Goal: Information Seeking & Learning: Learn about a topic

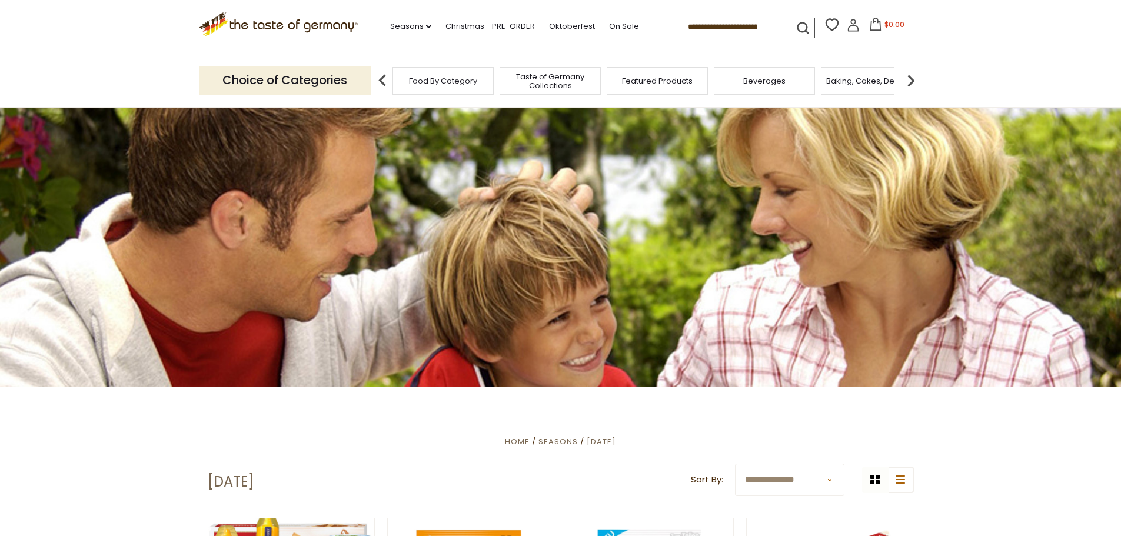
click at [448, 85] on span "Food By Category" at bounding box center [443, 80] width 68 height 9
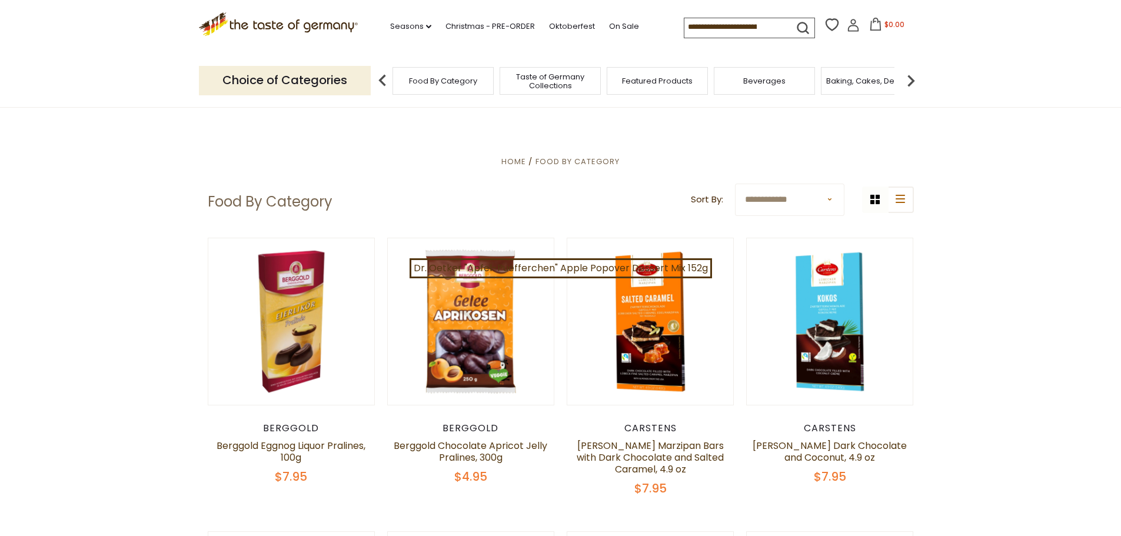
click at [631, 83] on span "Featured Products" at bounding box center [657, 80] width 71 height 9
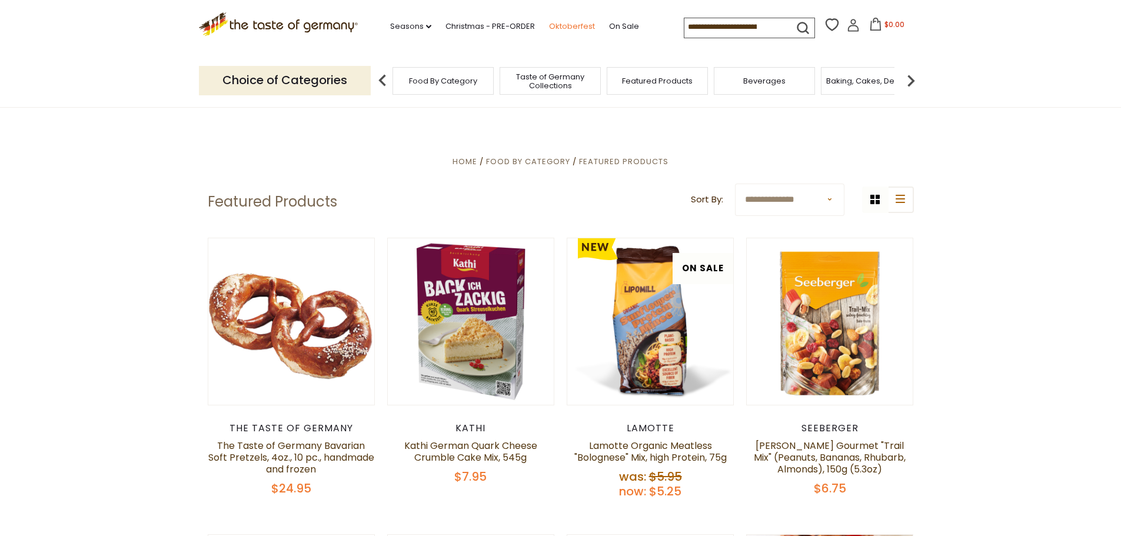
click at [554, 24] on link "Oktoberfest" at bounding box center [572, 26] width 46 height 13
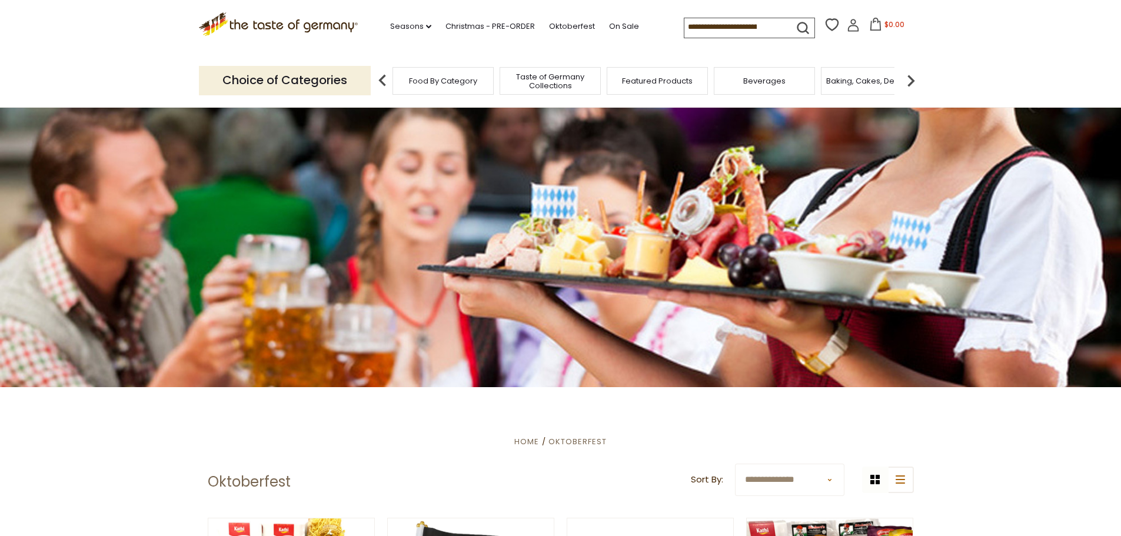
click at [909, 79] on img at bounding box center [911, 81] width 24 height 24
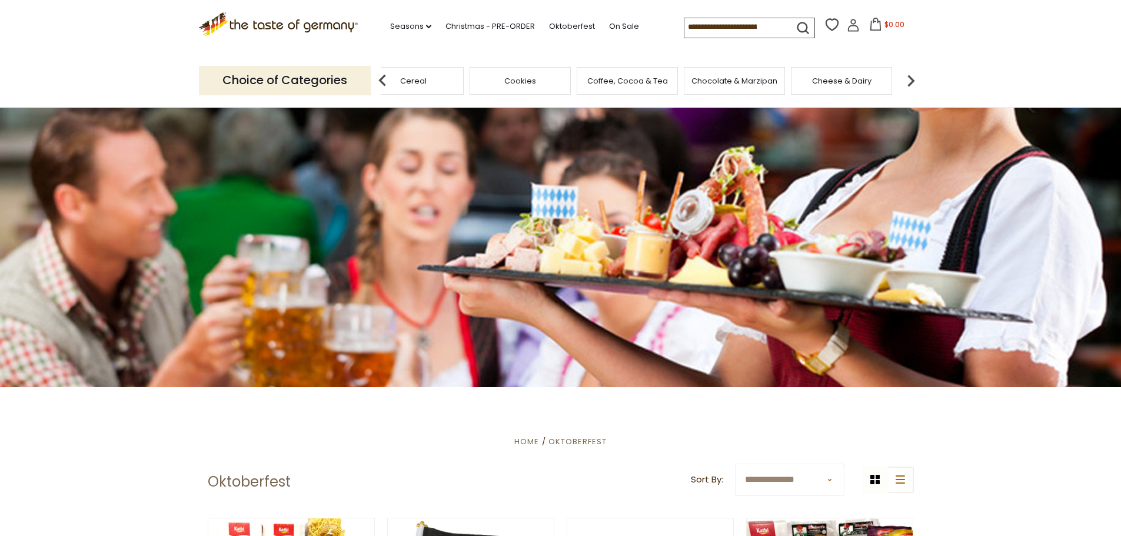
click at [909, 79] on img at bounding box center [911, 81] width 24 height 24
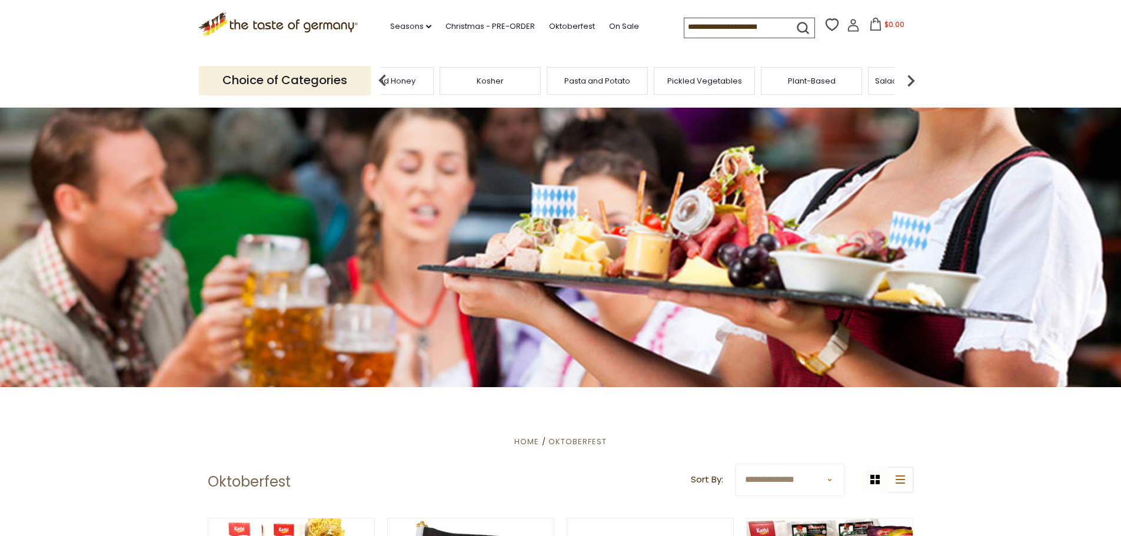
click at [909, 79] on img at bounding box center [911, 81] width 24 height 24
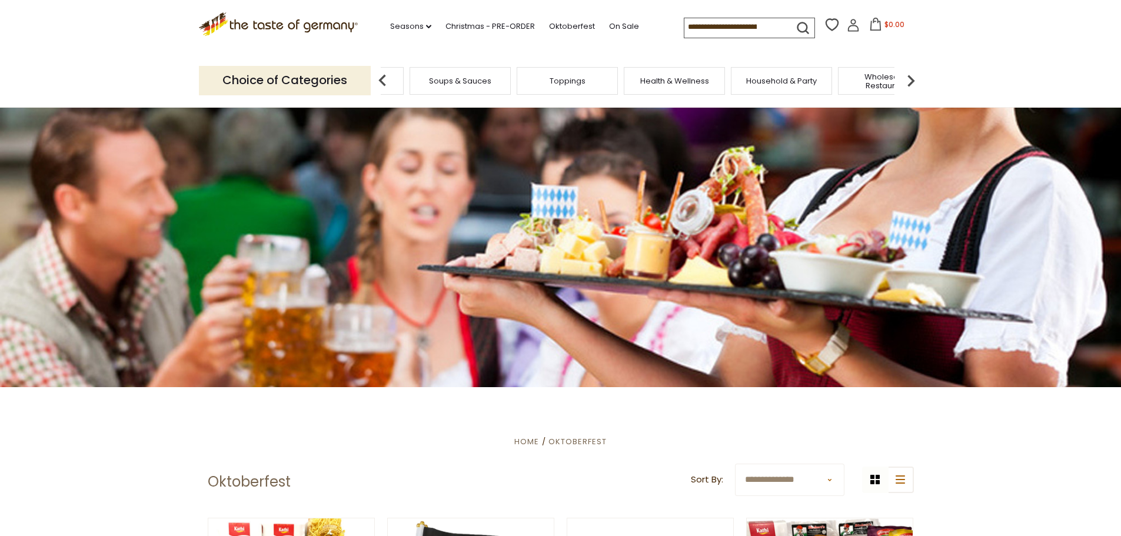
click at [909, 79] on img at bounding box center [911, 81] width 24 height 24
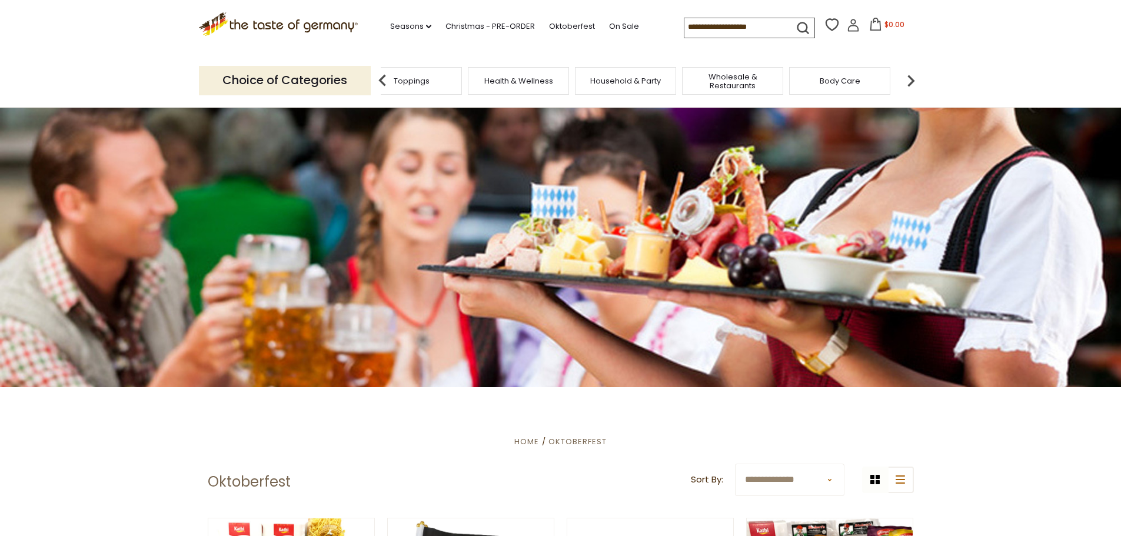
click at [909, 79] on img at bounding box center [911, 81] width 24 height 24
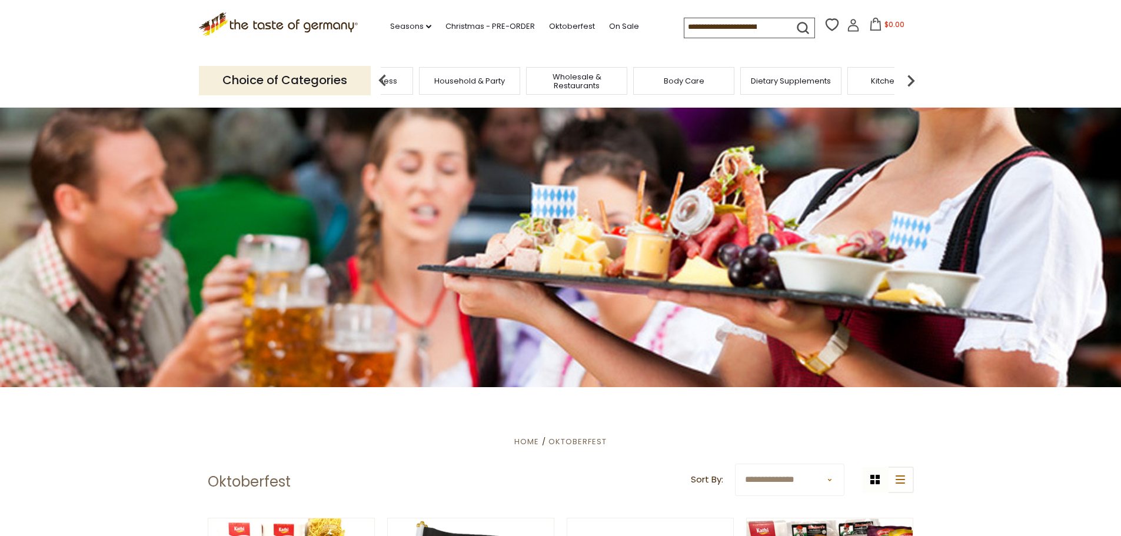
click at [909, 79] on img at bounding box center [911, 81] width 24 height 24
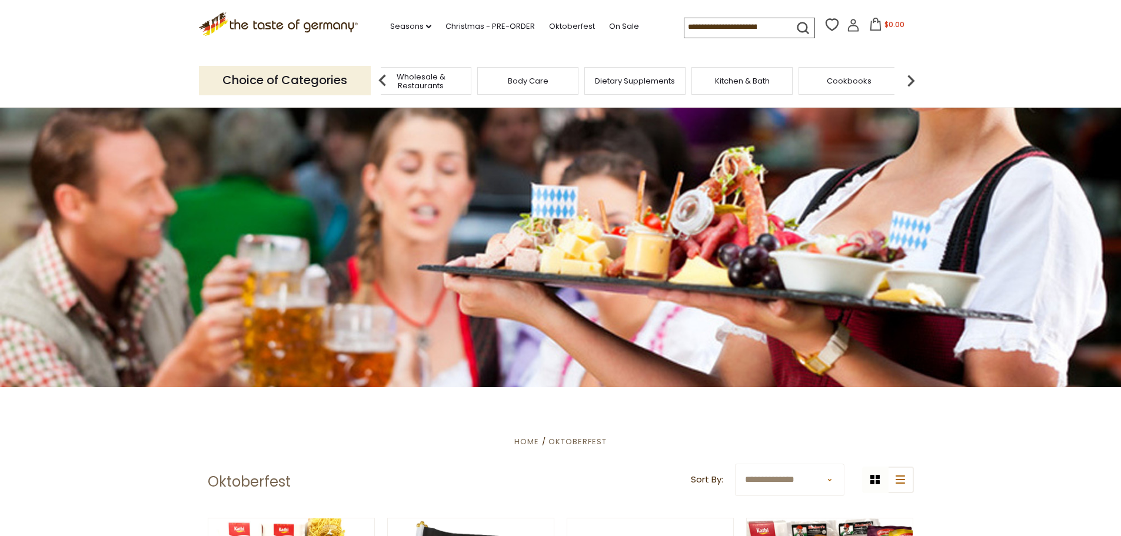
click at [909, 79] on img at bounding box center [911, 81] width 24 height 24
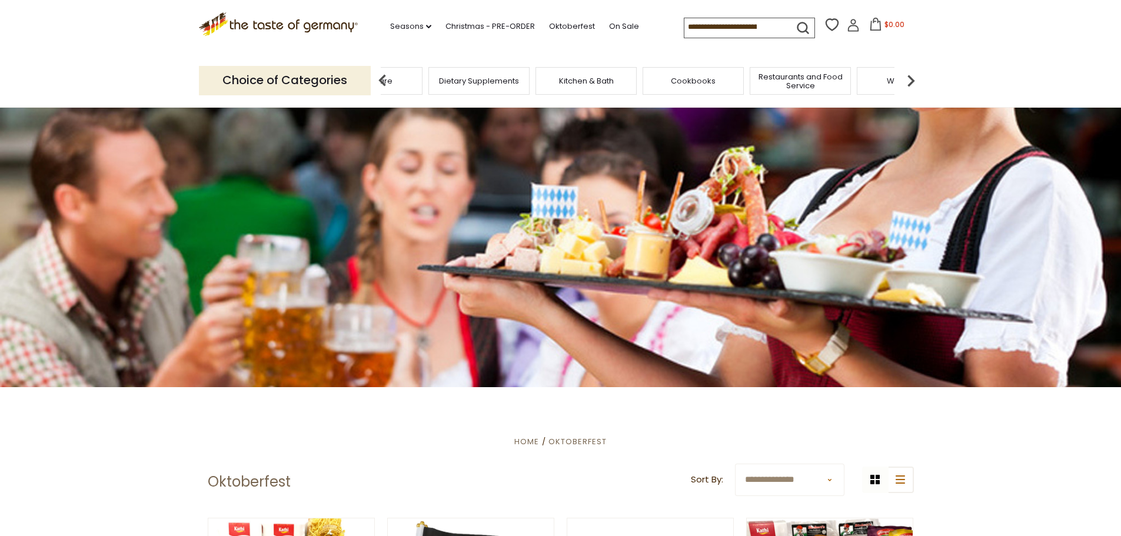
click at [909, 79] on img at bounding box center [911, 81] width 24 height 24
click at [380, 76] on img at bounding box center [383, 81] width 24 height 24
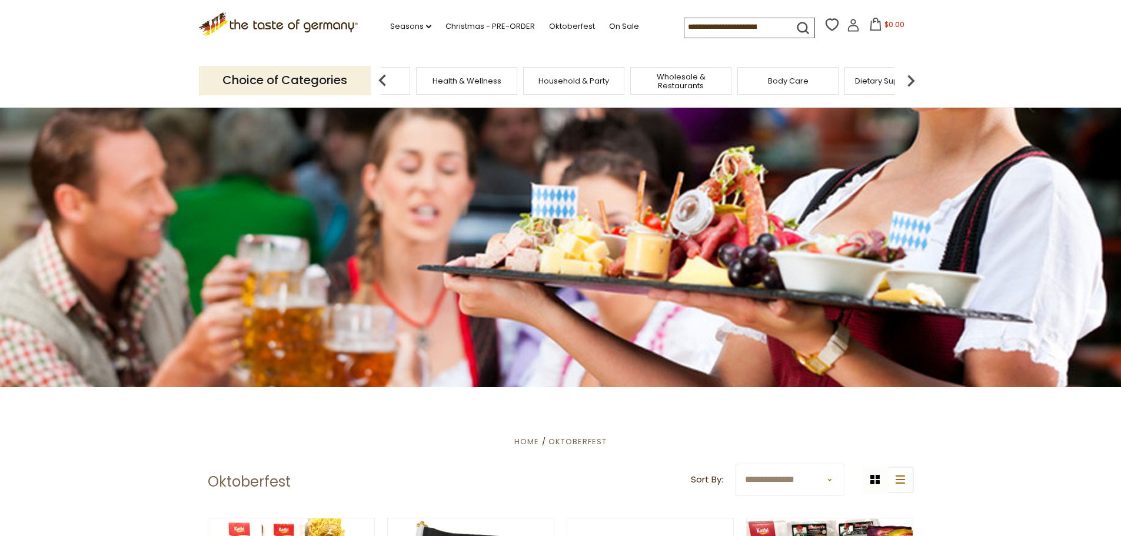
click at [380, 76] on img at bounding box center [383, 81] width 24 height 24
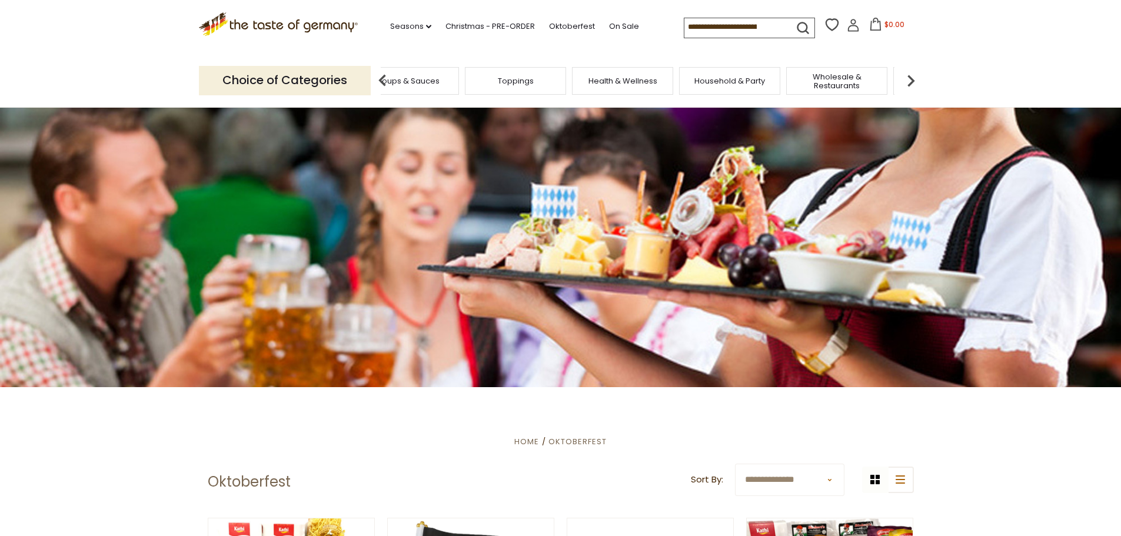
click at [380, 76] on img at bounding box center [383, 81] width 24 height 24
click at [600, 83] on div "Sausages" at bounding box center [613, 81] width 101 height 28
click at [616, 79] on span "Sausages" at bounding box center [622, 80] width 39 height 9
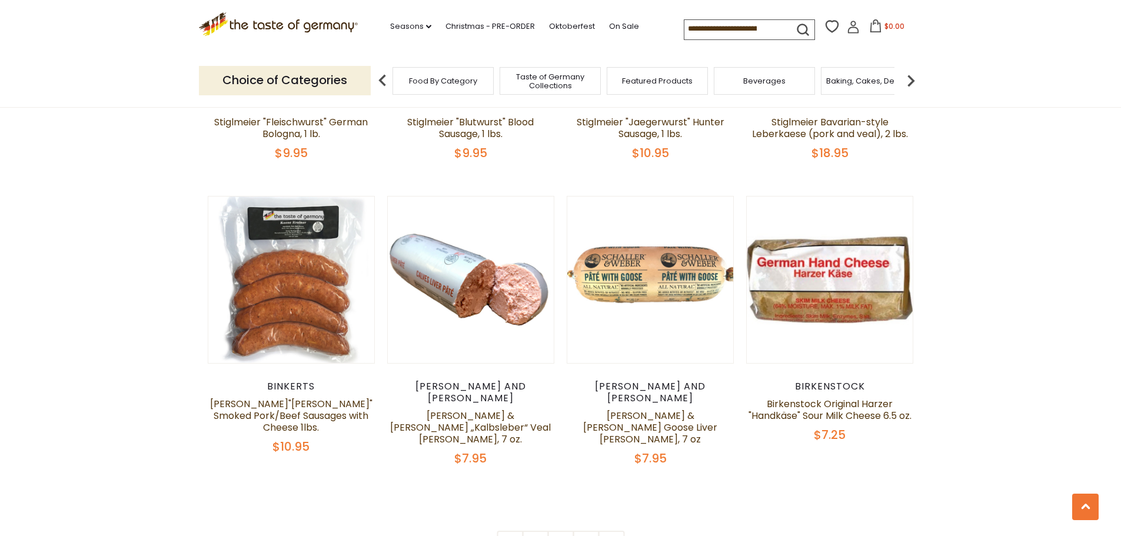
scroll to position [2766, 0]
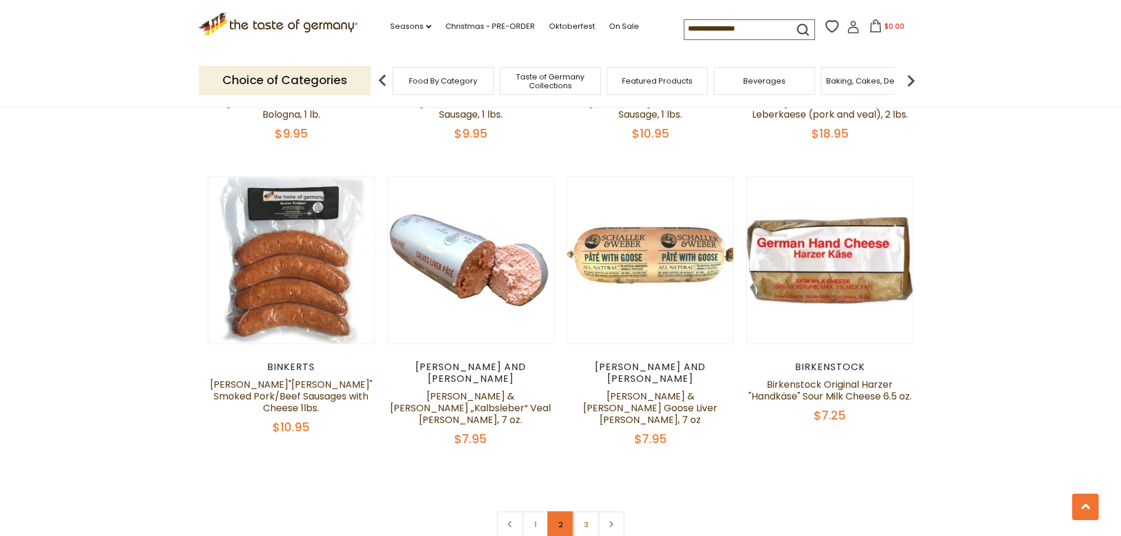
click at [564, 511] on link "2" at bounding box center [560, 524] width 26 height 26
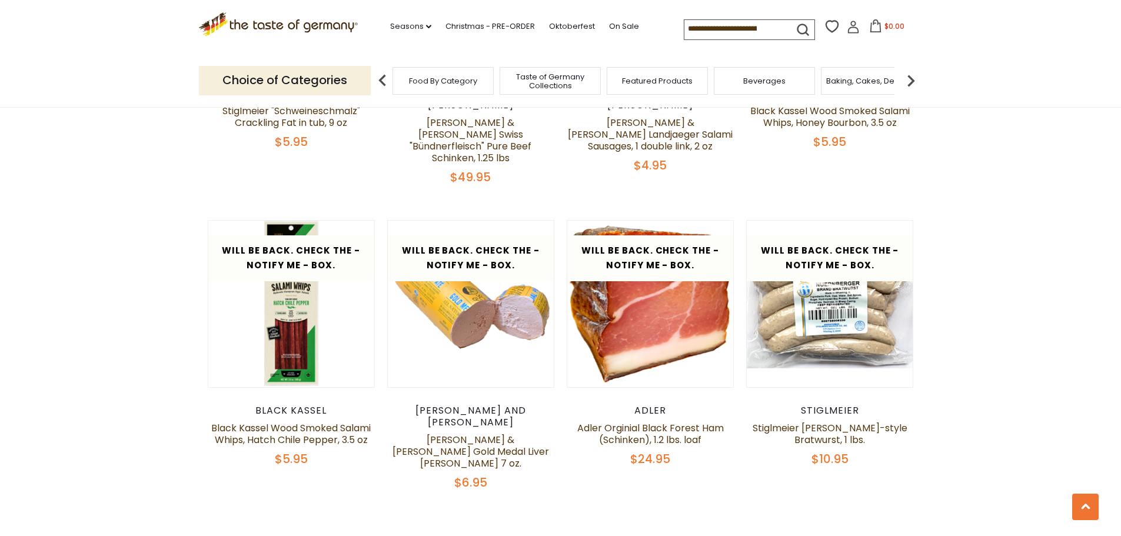
scroll to position [2700, 0]
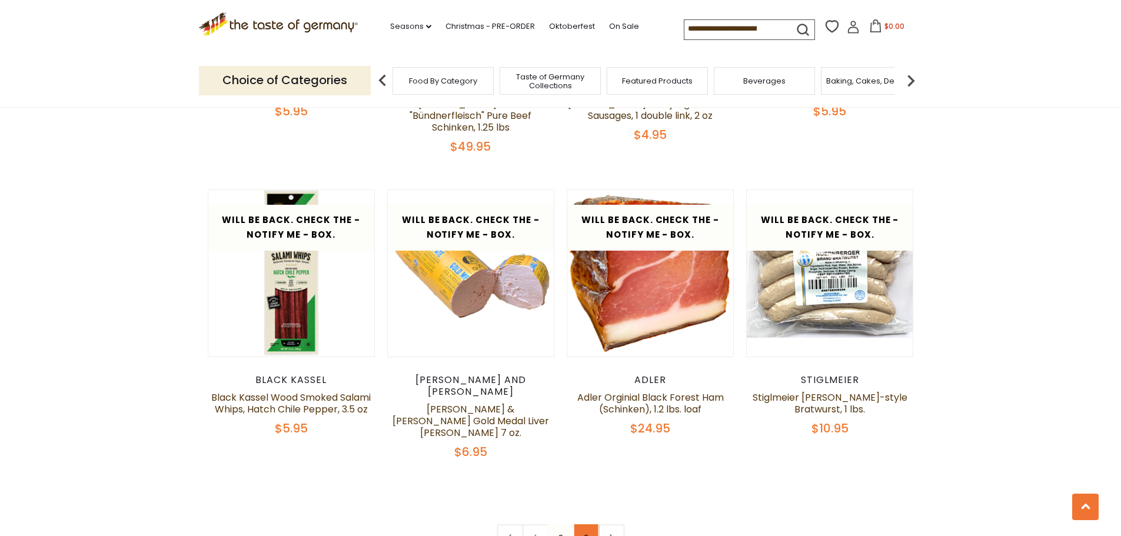
click at [591, 524] on link "3" at bounding box center [586, 537] width 26 height 26
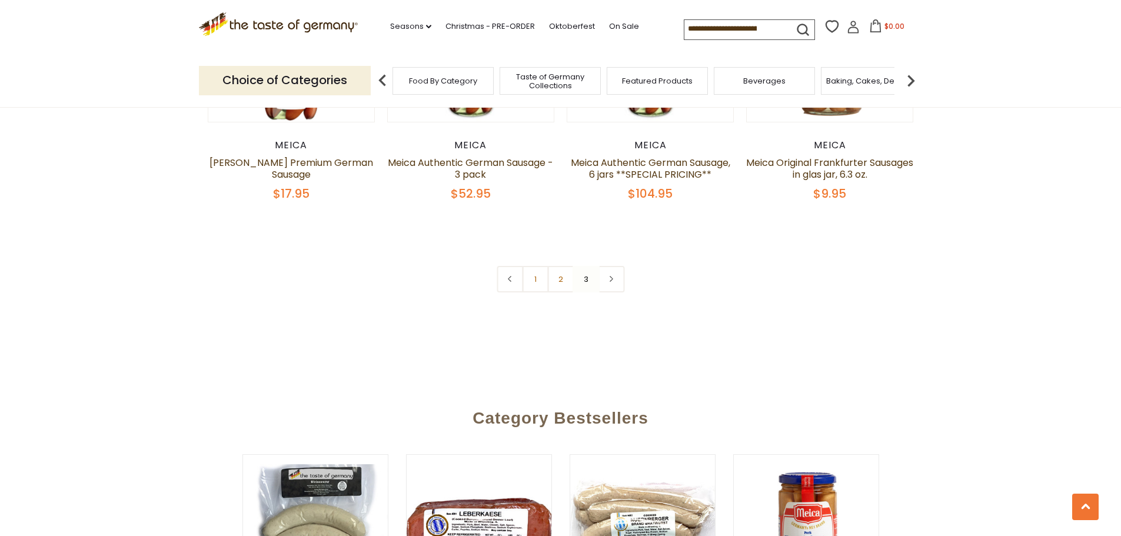
scroll to position [817, 0]
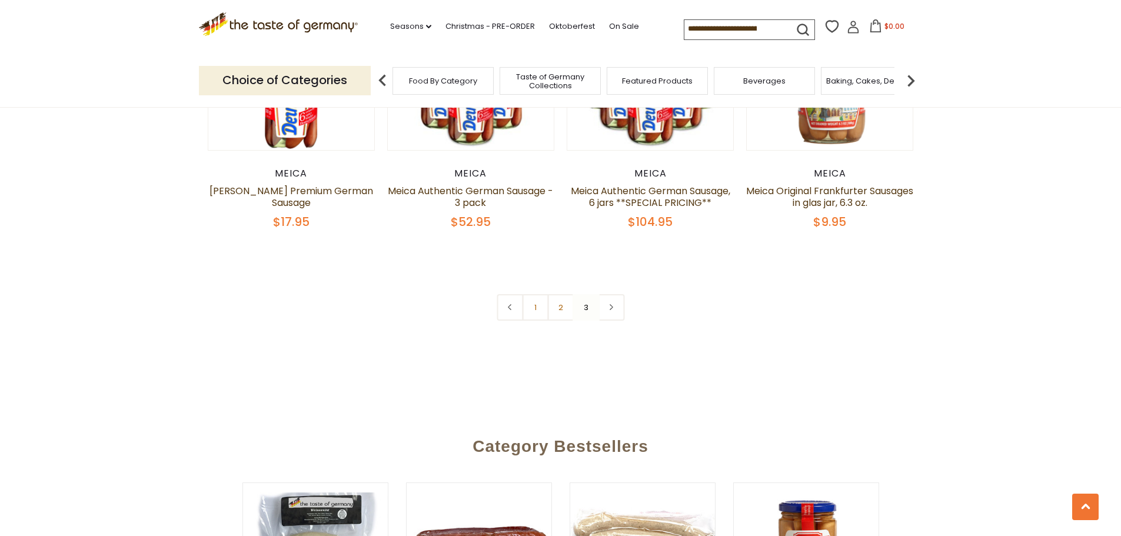
click at [587, 309] on nav "1 2 3" at bounding box center [561, 307] width 128 height 26
click at [616, 313] on link at bounding box center [611, 307] width 26 height 26
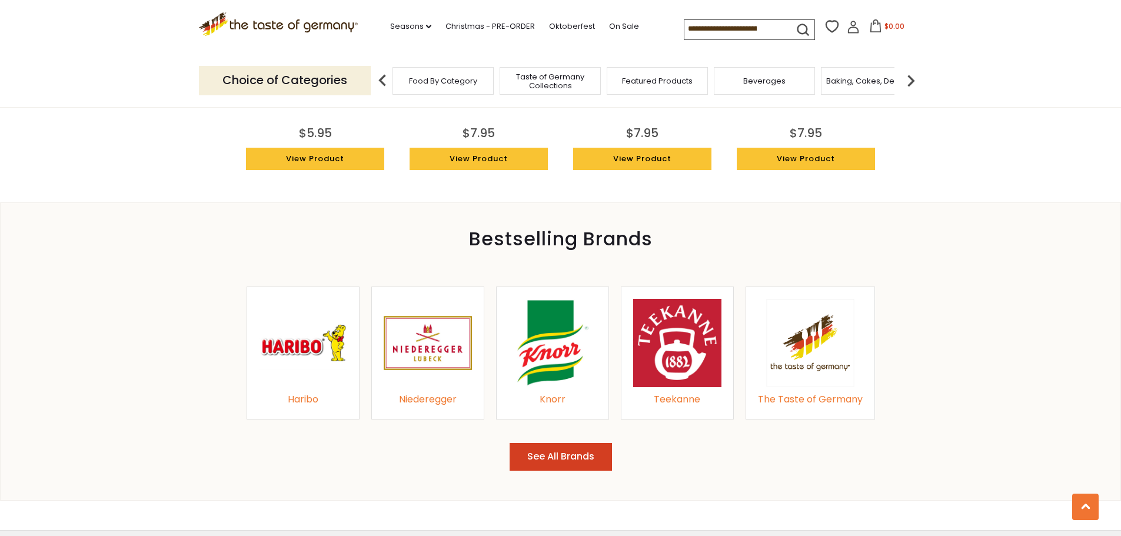
scroll to position [1118, 0]
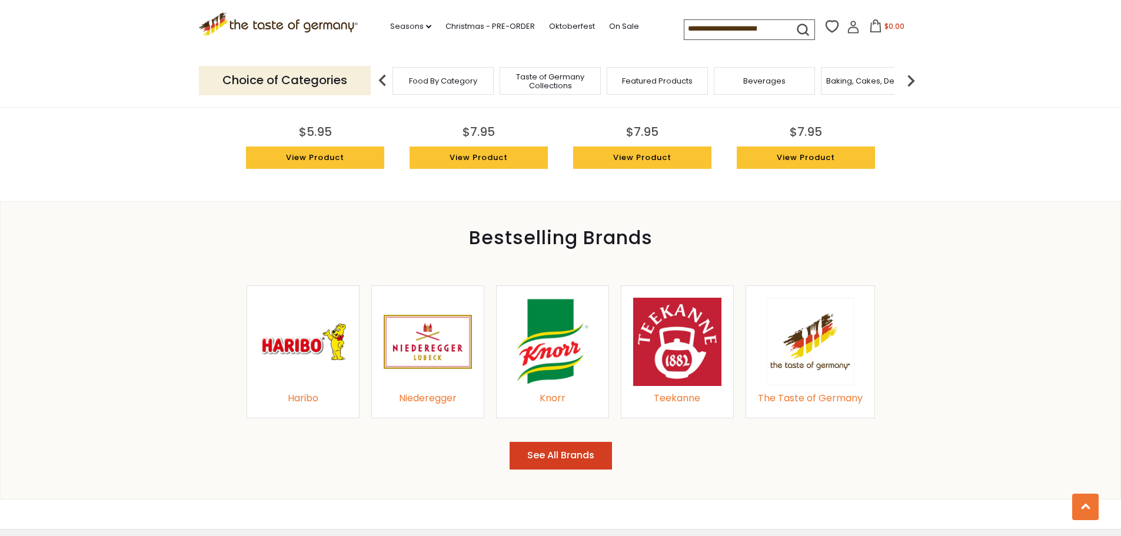
click at [569, 352] on img at bounding box center [552, 342] width 88 height 88
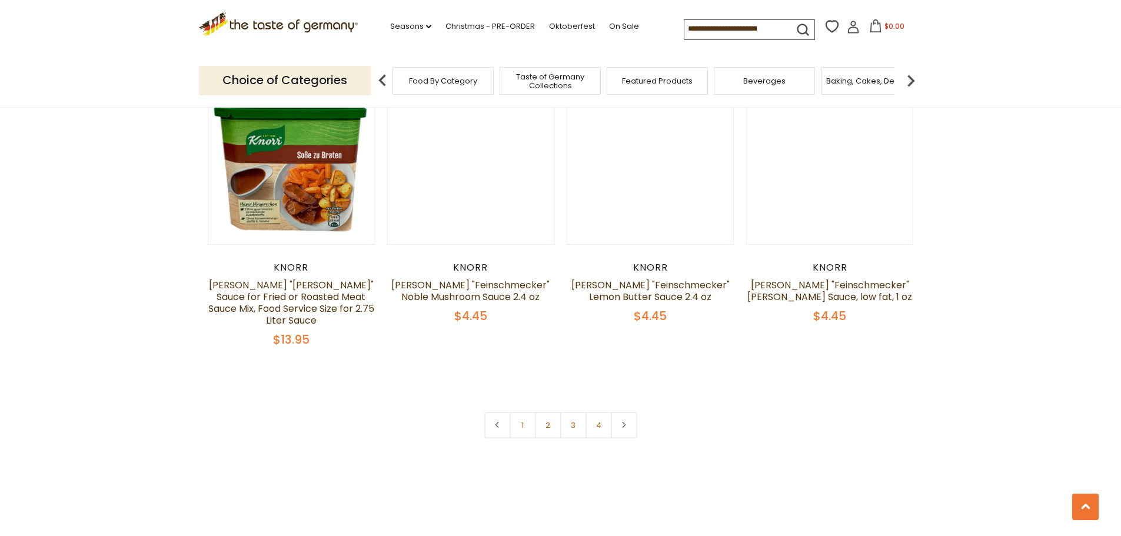
scroll to position [2471, 0]
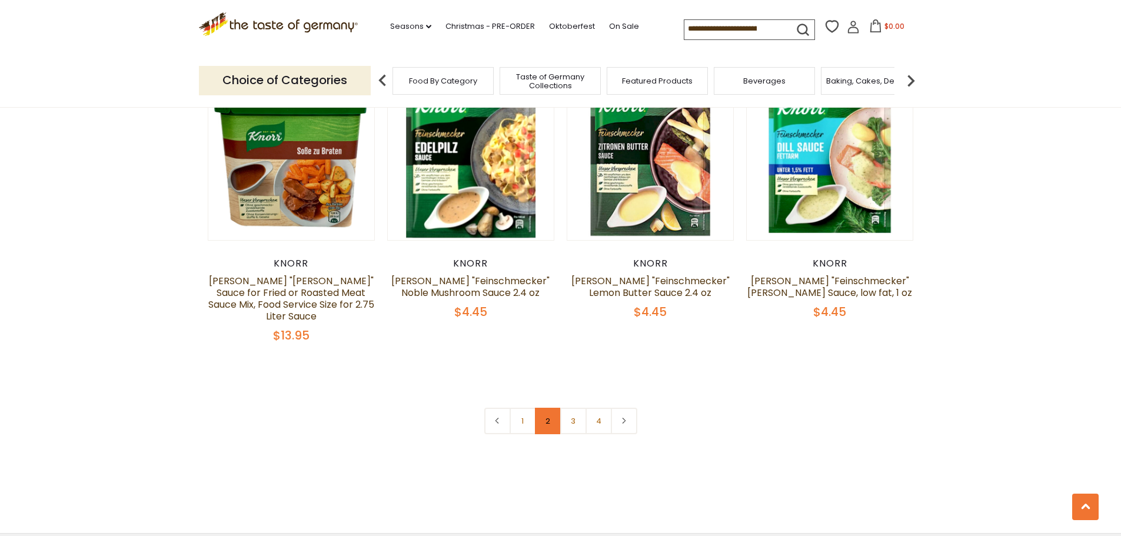
click at [550, 408] on link "2" at bounding box center [548, 421] width 26 height 26
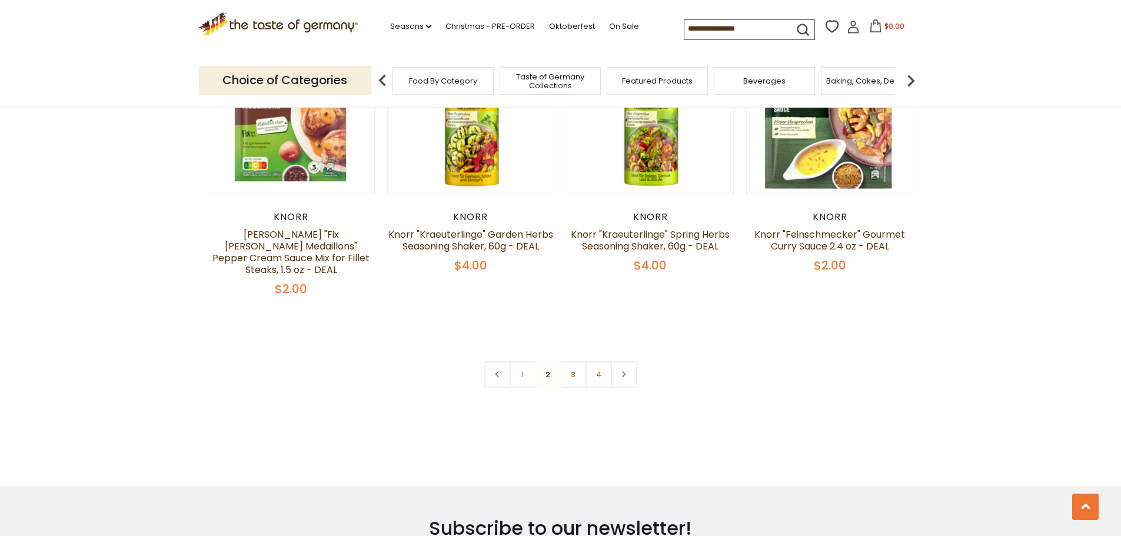
scroll to position [2508, 0]
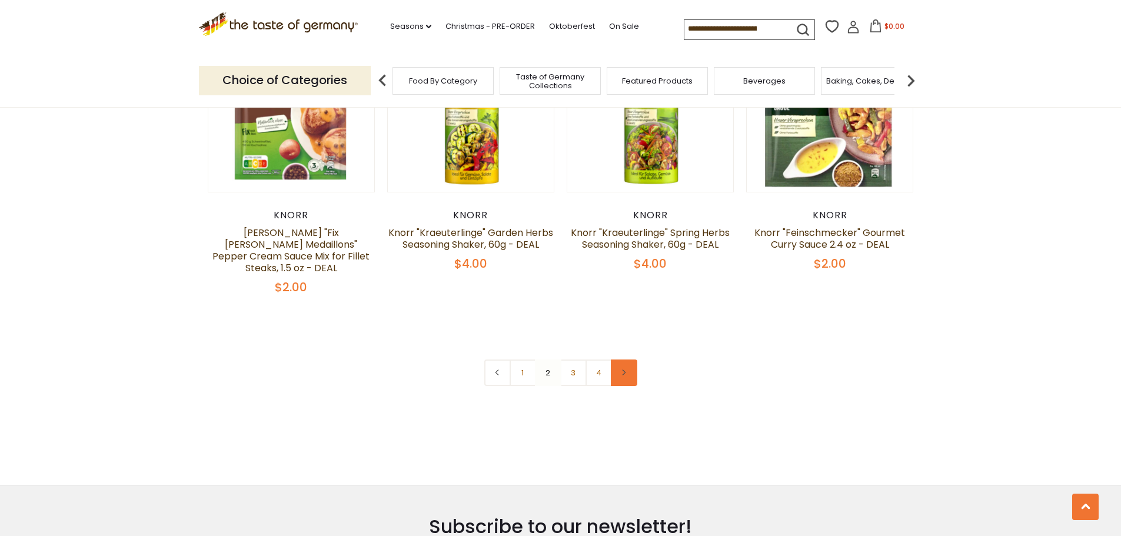
click at [616, 360] on link at bounding box center [624, 373] width 26 height 26
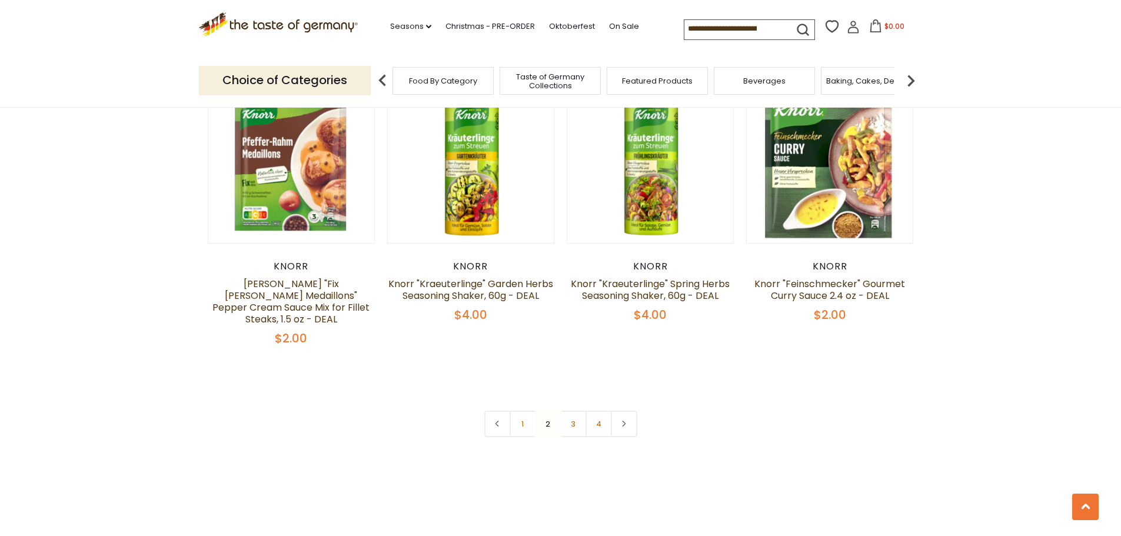
scroll to position [2471, 0]
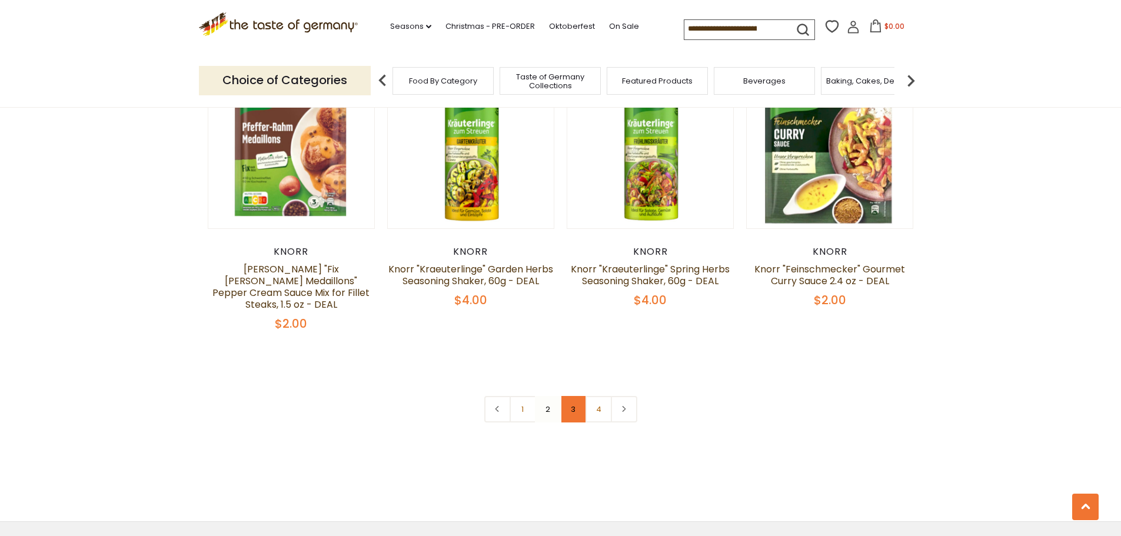
click at [567, 396] on link "3" at bounding box center [573, 409] width 26 height 26
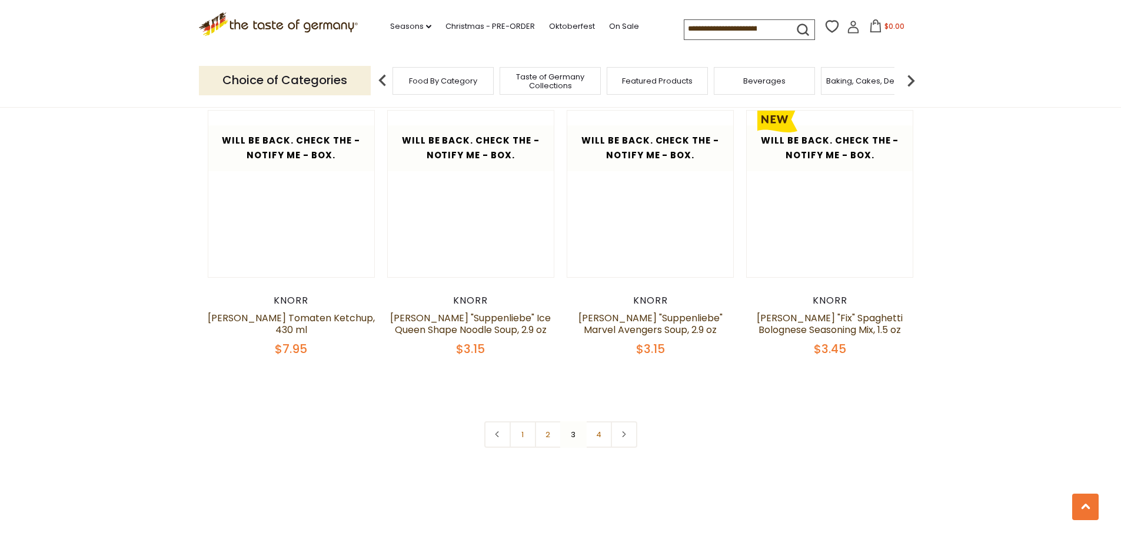
scroll to position [2508, 0]
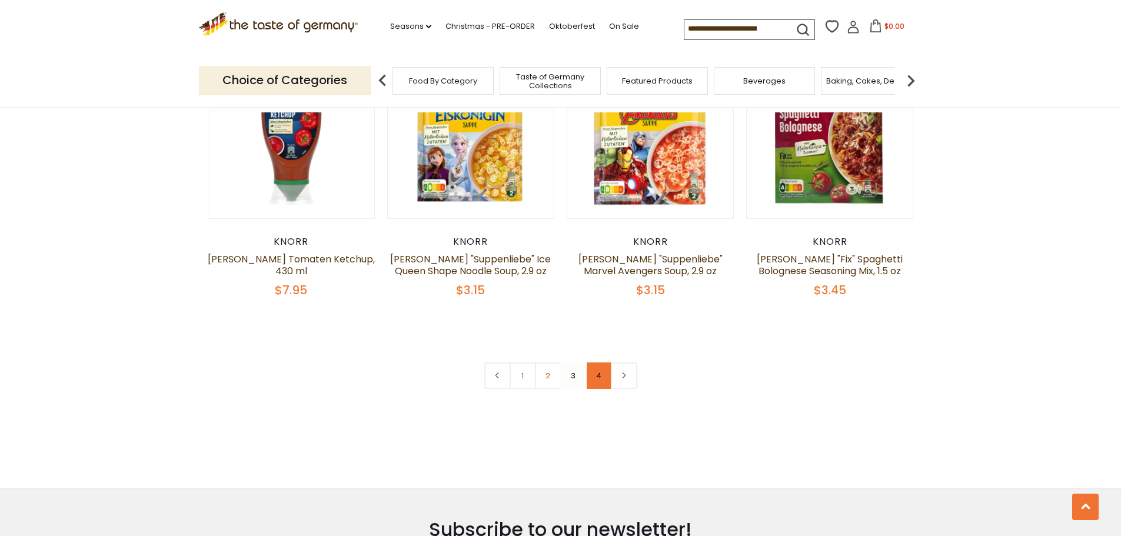
click at [598, 362] on link "4" at bounding box center [598, 375] width 26 height 26
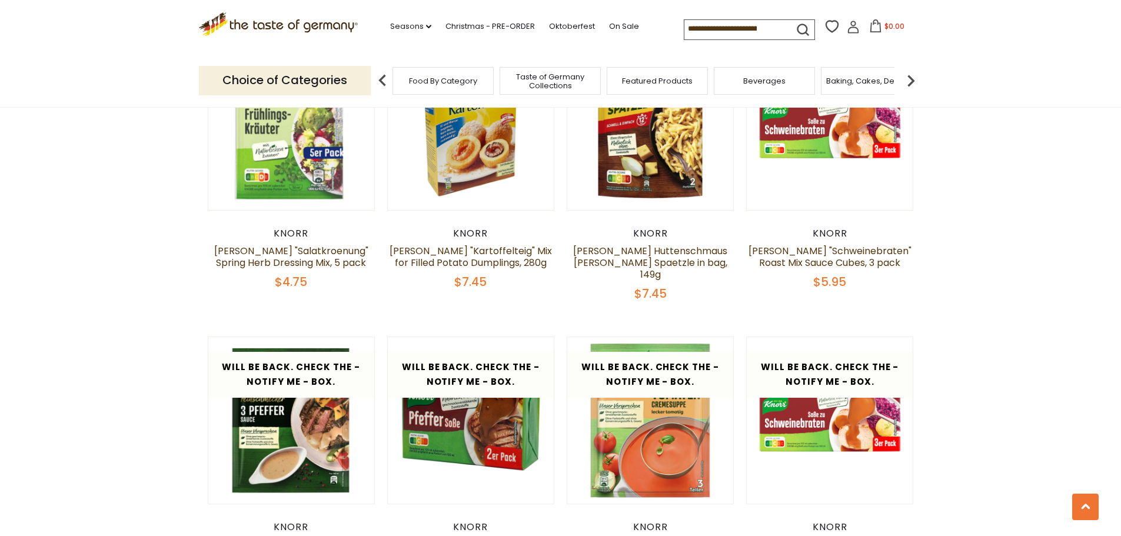
scroll to position [566, 0]
